Goal: Transaction & Acquisition: Subscribe to service/newsletter

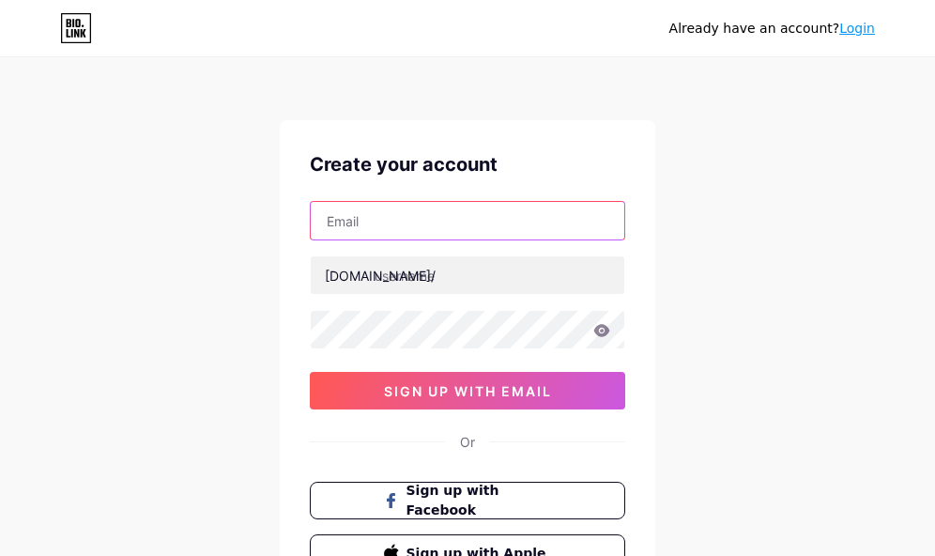
click at [348, 219] on input "text" at bounding box center [468, 221] width 314 height 38
paste input "[EMAIL_ADDRESS][DOMAIN_NAME]"
type input "[EMAIL_ADDRESS][DOMAIN_NAME]"
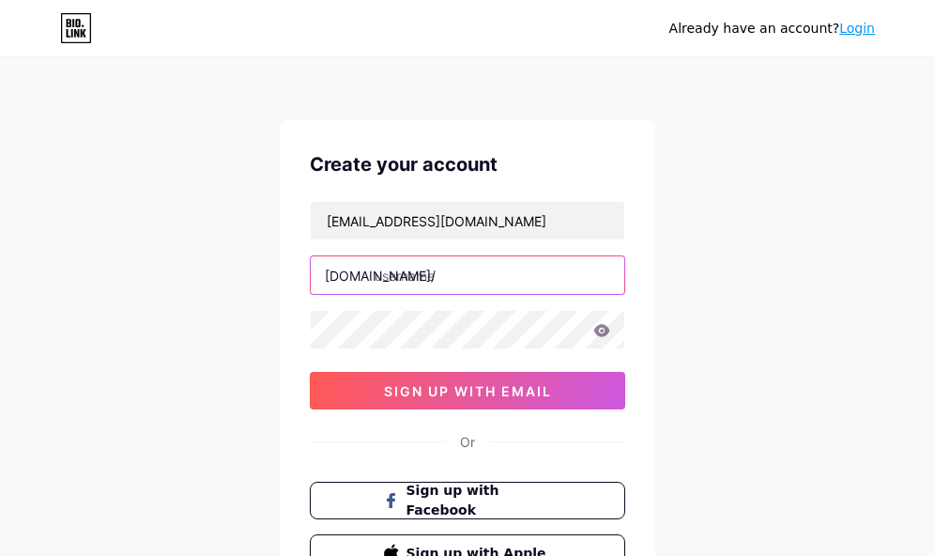
click at [390, 272] on input "text" at bounding box center [468, 275] width 314 height 38
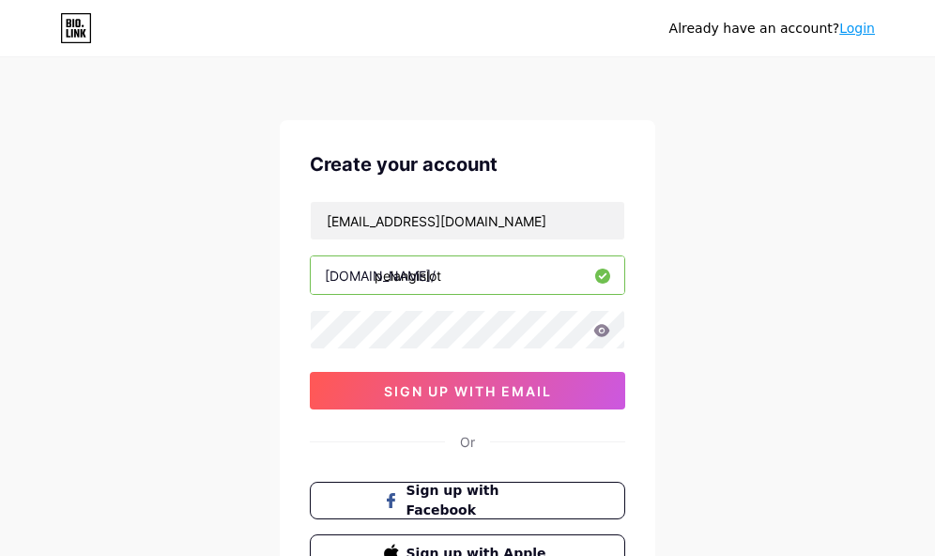
type input "pelangislot"
click at [462, 276] on input "pelangislot" at bounding box center [468, 275] width 314 height 38
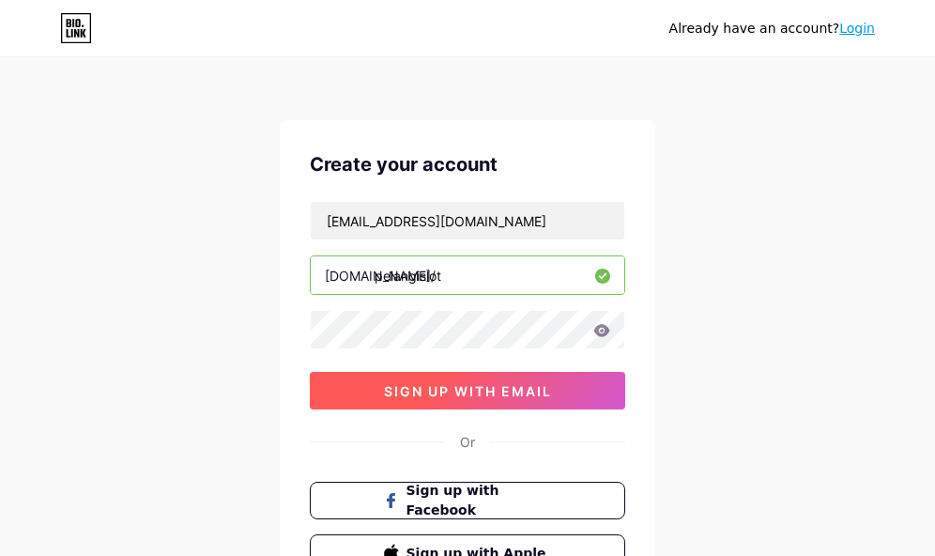
click at [445, 391] on span "sign up with email" at bounding box center [468, 391] width 168 height 16
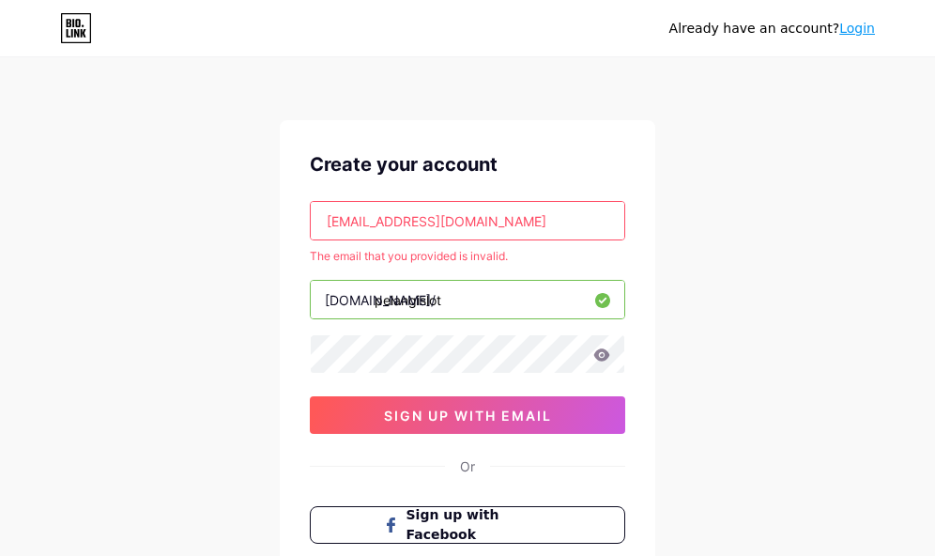
click at [497, 225] on input "[EMAIL_ADDRESS][DOMAIN_NAME]" at bounding box center [468, 221] width 314 height 38
paste input "krevanuru@cayxupro5"
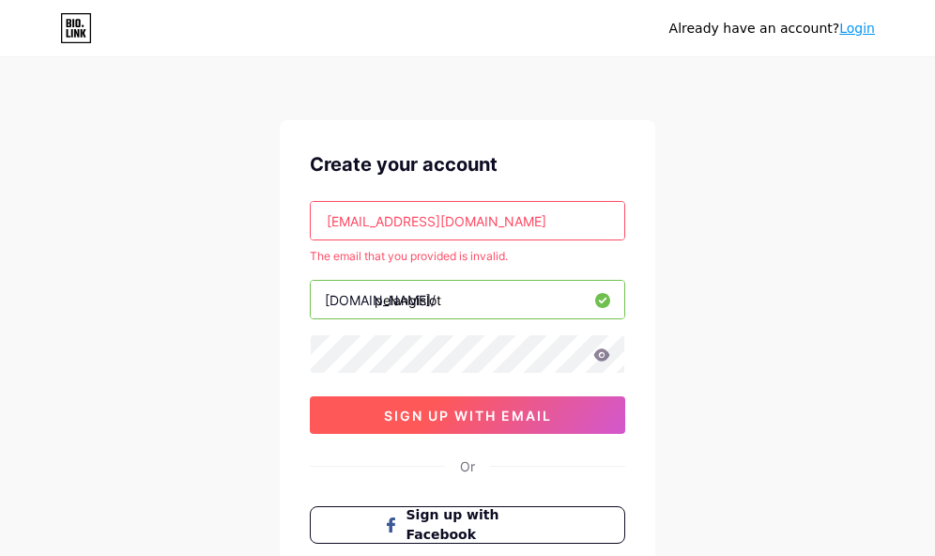
click at [471, 419] on span "sign up with email" at bounding box center [468, 415] width 168 height 16
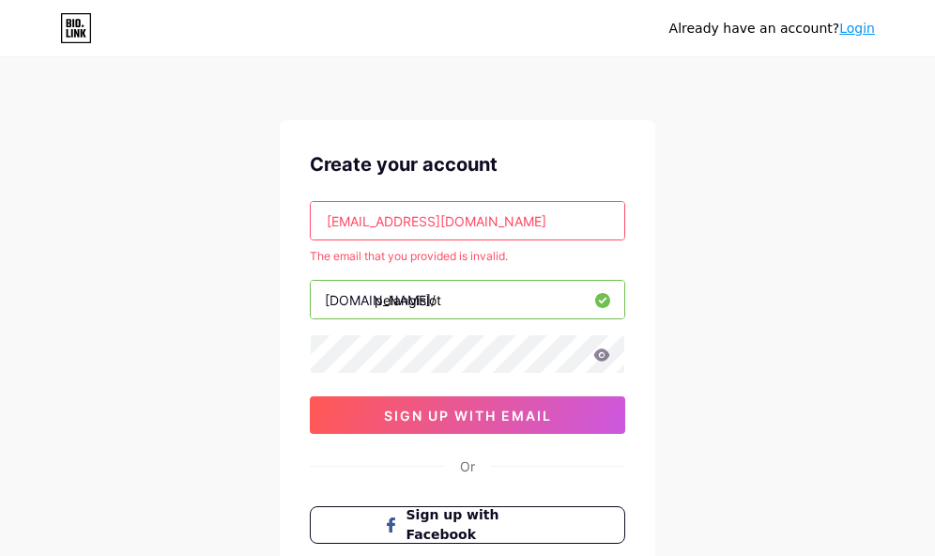
click at [537, 225] on input "[EMAIL_ADDRESS][DOMAIN_NAME]" at bounding box center [468, 221] width 314 height 38
paste input "10en9@powerscrews"
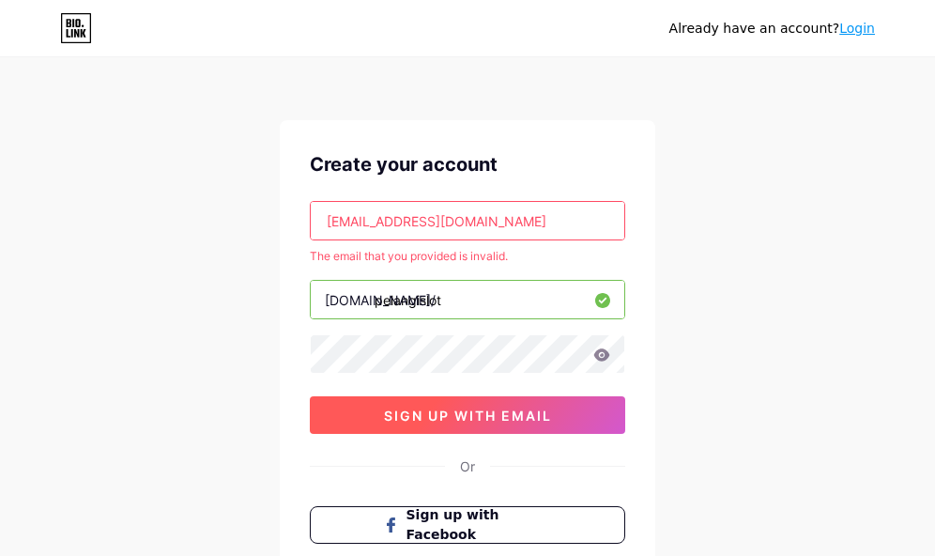
click at [485, 418] on span "sign up with email" at bounding box center [468, 415] width 168 height 16
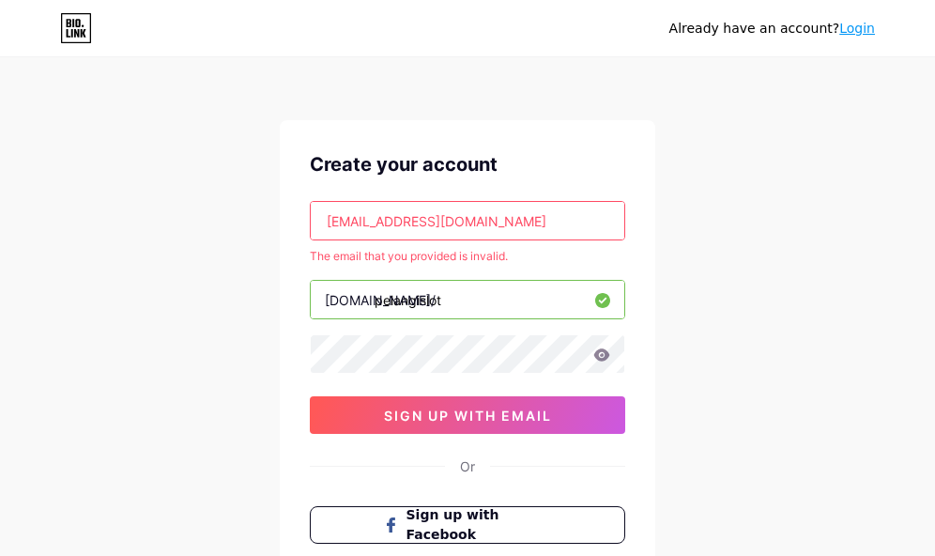
click at [402, 221] on input "[EMAIL_ADDRESS][DOMAIN_NAME]" at bounding box center [468, 221] width 314 height 38
paste input "xetehat816@ncien"
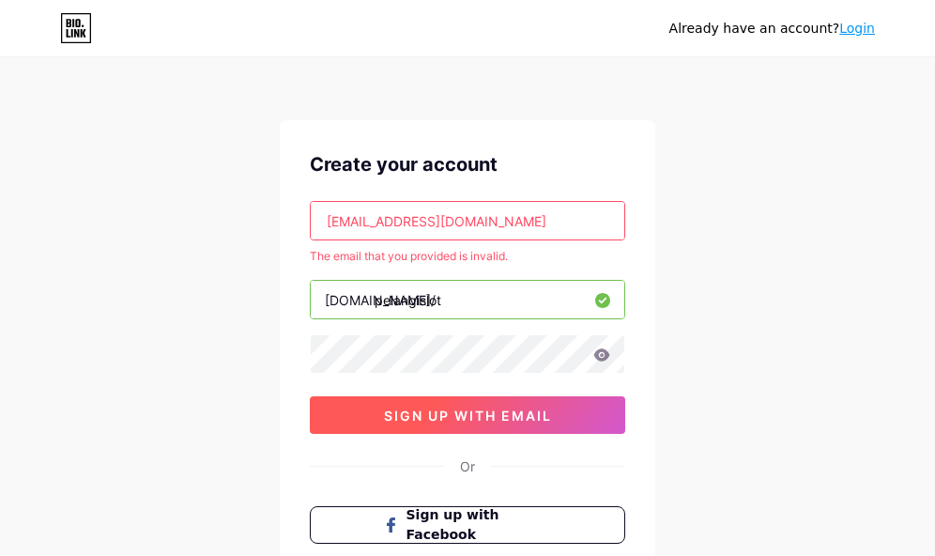
type input "[EMAIL_ADDRESS][DOMAIN_NAME]"
click at [457, 418] on span "sign up with email" at bounding box center [468, 415] width 168 height 16
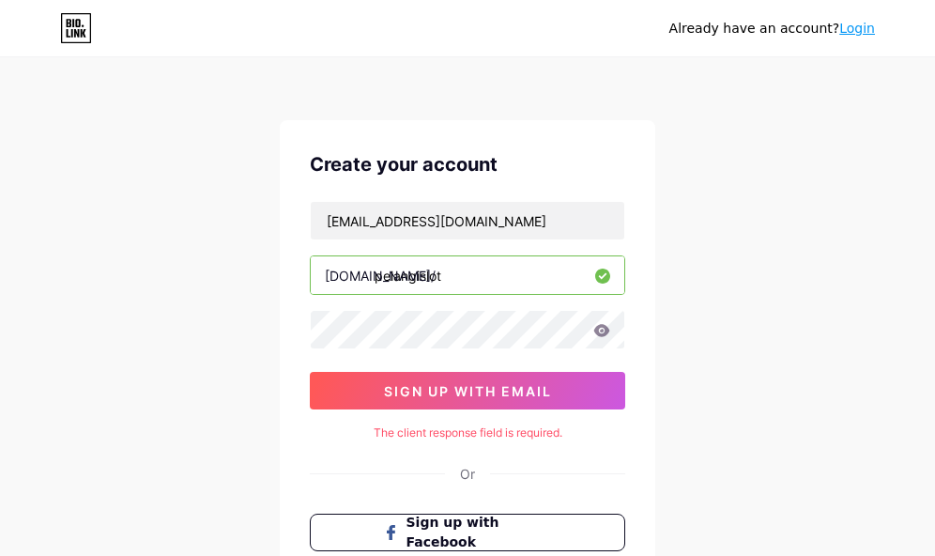
click at [469, 276] on input "pelangislot" at bounding box center [468, 275] width 314 height 38
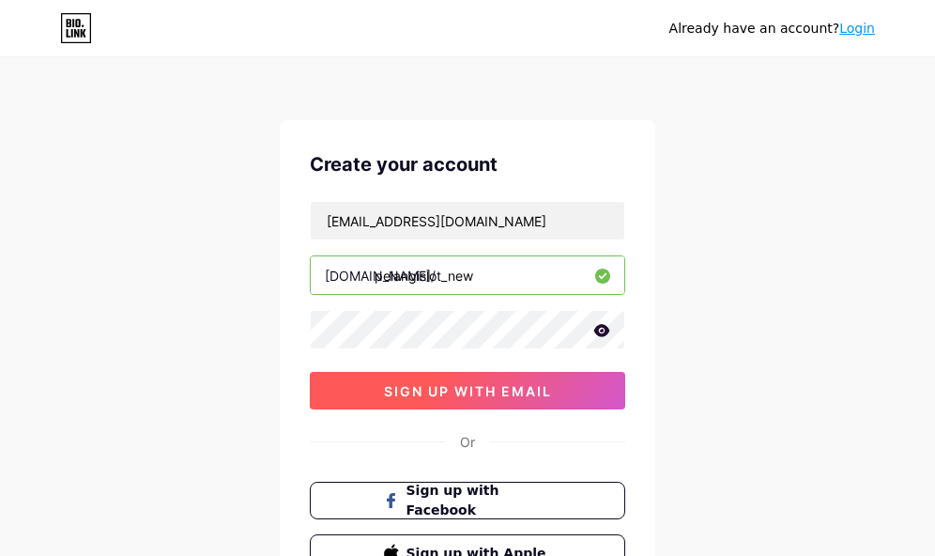
click at [480, 386] on span "sign up with email" at bounding box center [468, 391] width 168 height 16
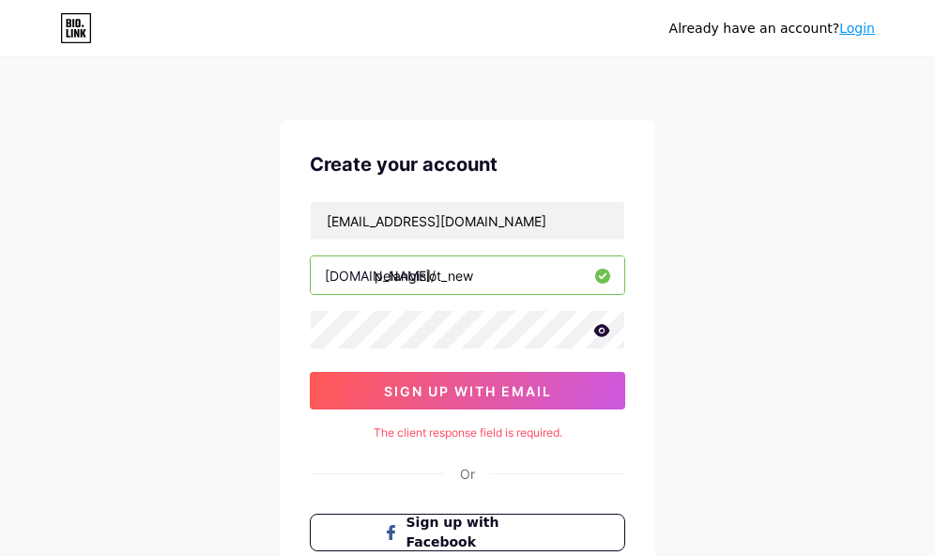
click at [503, 280] on input "pelangislot_new" at bounding box center [468, 275] width 314 height 38
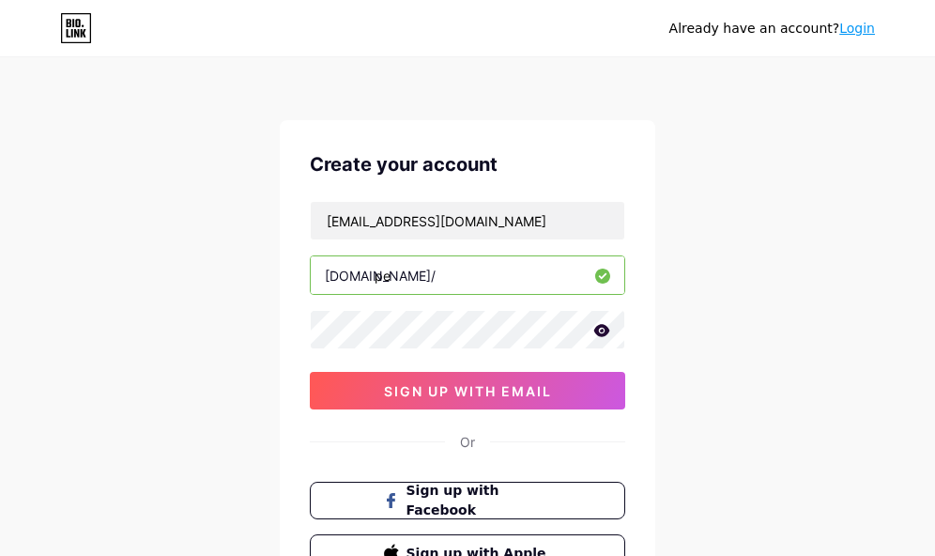
type input "p"
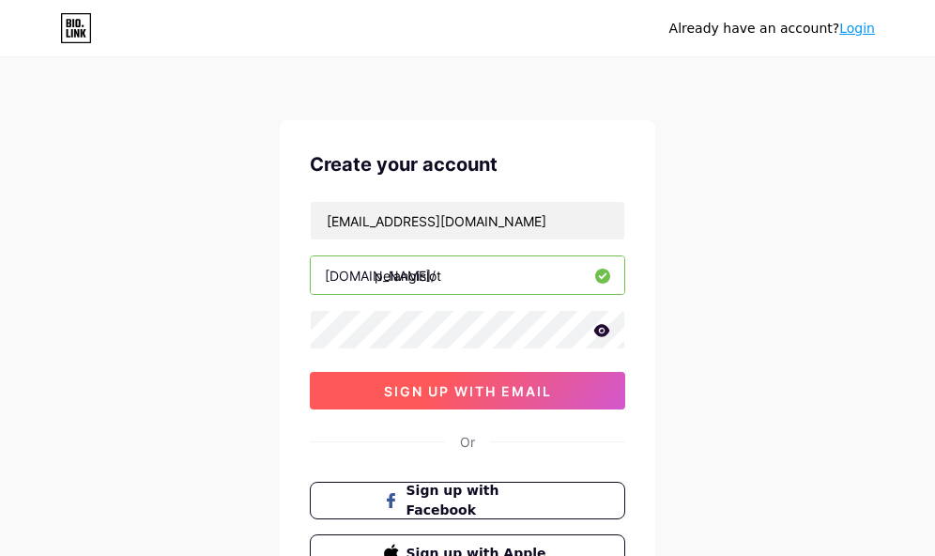
click at [431, 386] on span "sign up with email" at bounding box center [468, 391] width 168 height 16
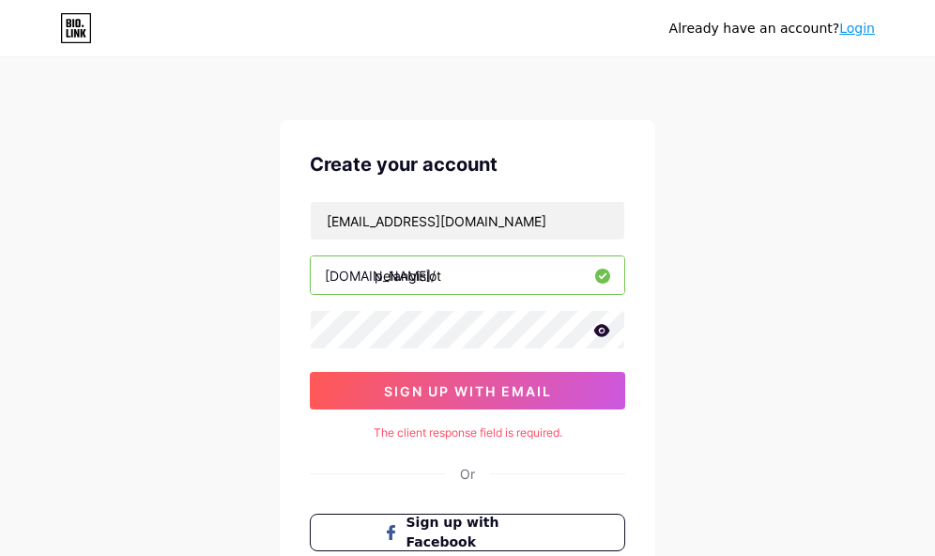
click at [471, 276] on input "pelangislot" at bounding box center [468, 275] width 314 height 38
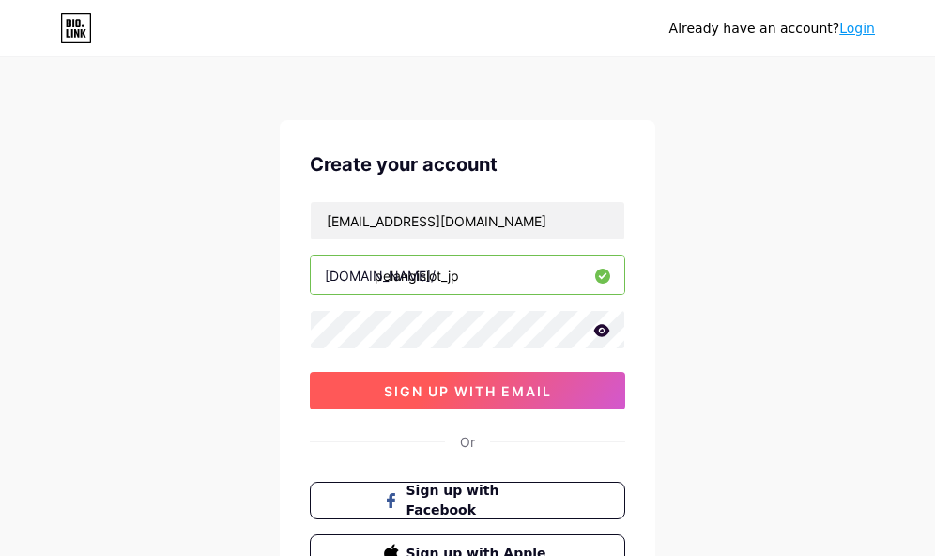
click at [430, 385] on span "sign up with email" at bounding box center [468, 391] width 168 height 16
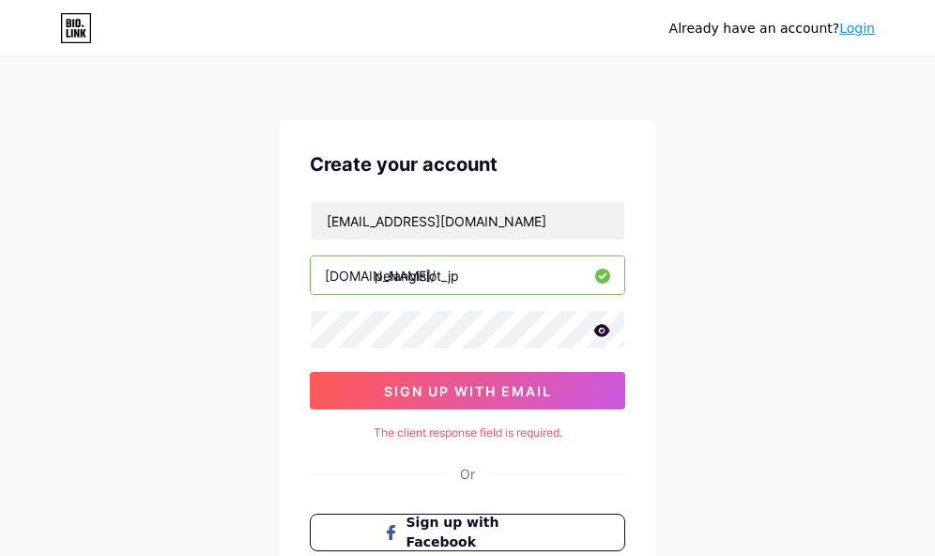
click at [496, 283] on input "pelangislot_jp" at bounding box center [468, 275] width 314 height 38
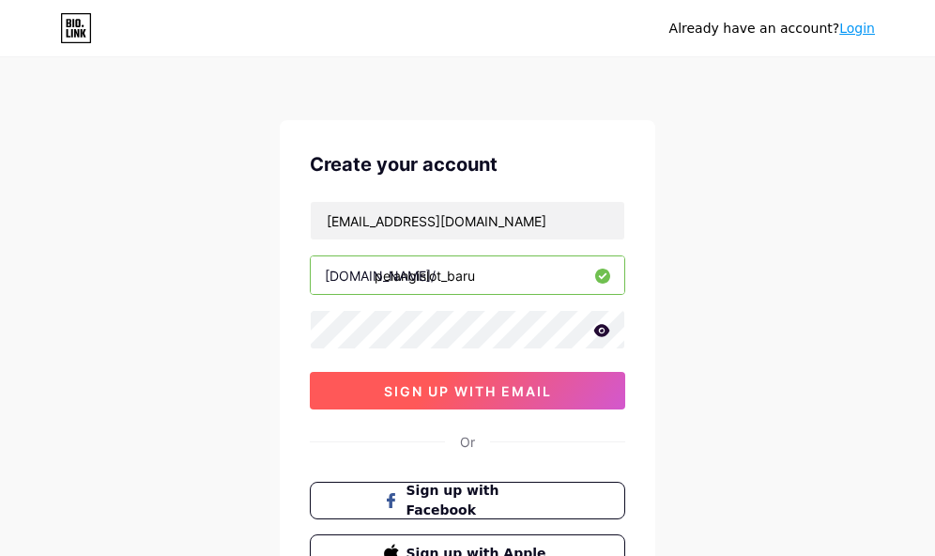
type input "pelangislot_baru"
click at [431, 394] on span "sign up with email" at bounding box center [468, 391] width 168 height 16
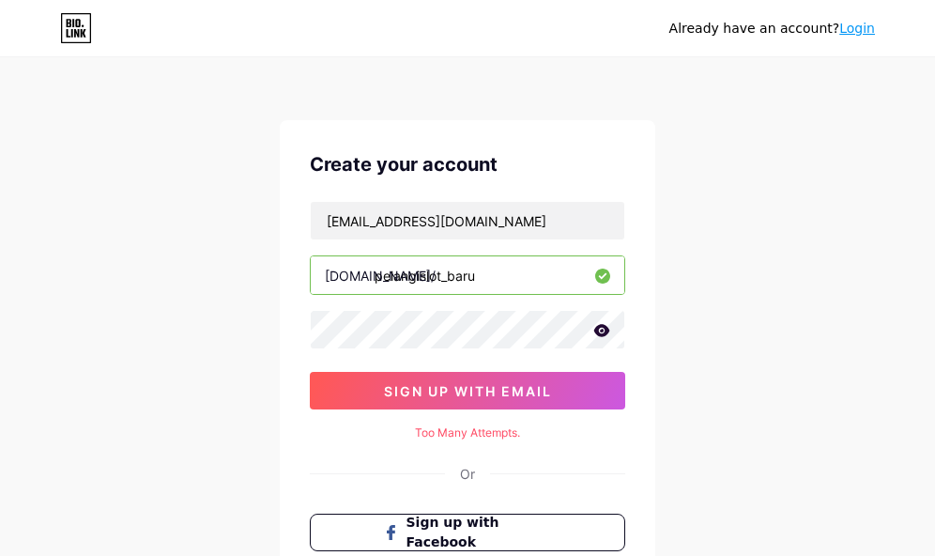
click at [502, 431] on div "Too Many Attempts." at bounding box center [467, 432] width 315 height 17
copy div "Too Many Attempts."
click at [723, 514] on div "Already have an account? Login Create your account [EMAIL_ADDRESS][DOMAIN_NAME]…" at bounding box center [467, 375] width 935 height 750
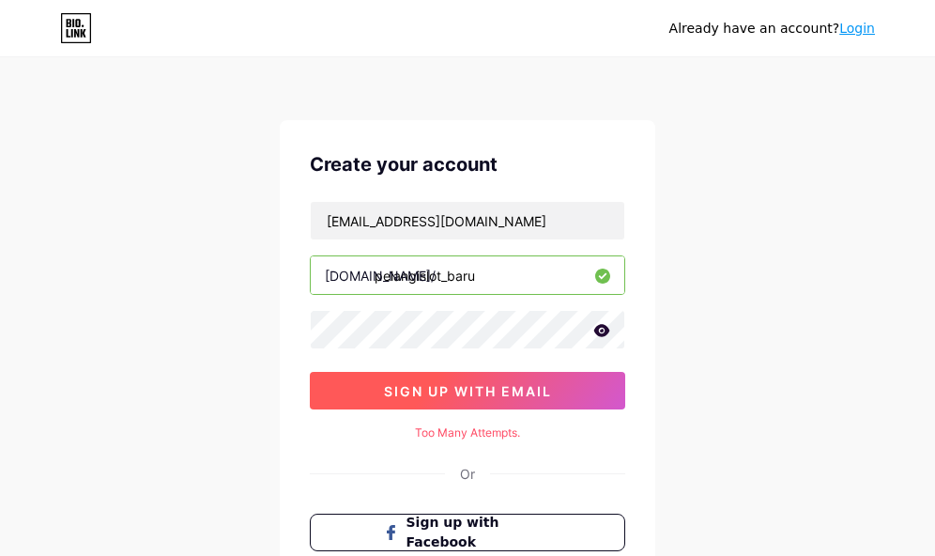
click at [560, 397] on button "sign up with email" at bounding box center [467, 391] width 315 height 38
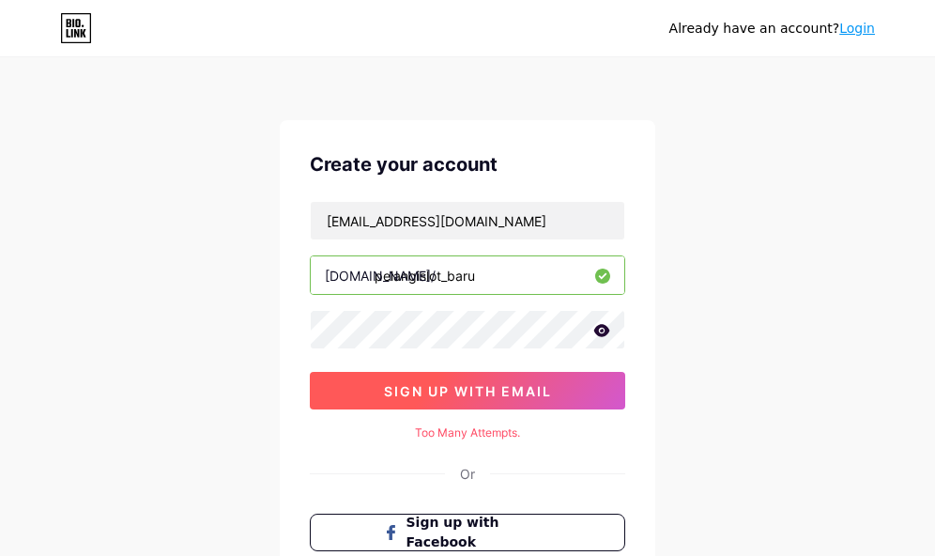
click at [560, 397] on button "sign up with email" at bounding box center [467, 391] width 315 height 38
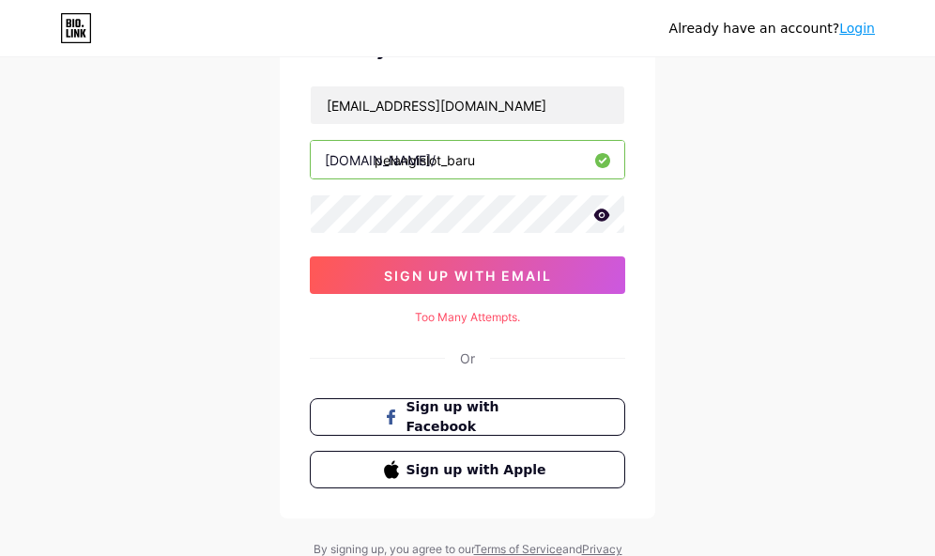
scroll to position [194, 0]
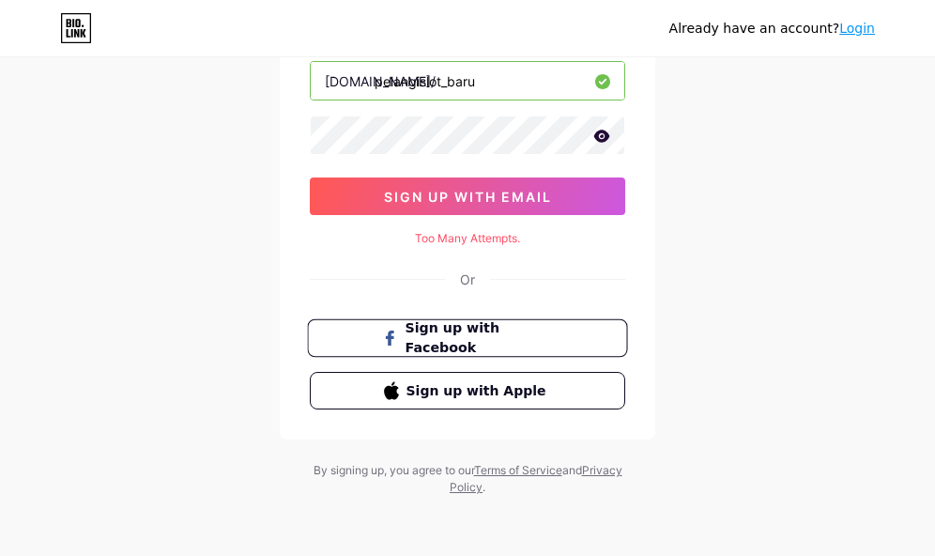
click at [436, 340] on span "Sign up with Facebook" at bounding box center [478, 338] width 147 height 40
